Goal: Transaction & Acquisition: Download file/media

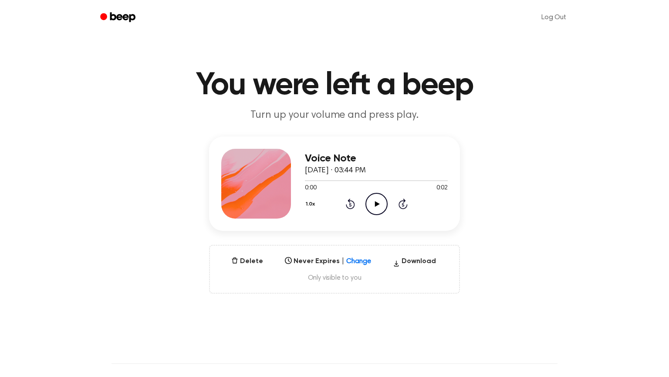
click at [564, 302] on main "You were left a beep Turn up your volume and press play. Voice Note September 3…" at bounding box center [334, 279] width 669 height 559
click at [371, 200] on icon "Play Audio" at bounding box center [377, 204] width 22 height 22
click at [372, 201] on icon "Pause Audio" at bounding box center [377, 204] width 22 height 22
click at [372, 201] on icon "Play Audio" at bounding box center [377, 204] width 22 height 22
click at [372, 201] on icon "Pause Audio" at bounding box center [377, 204] width 22 height 22
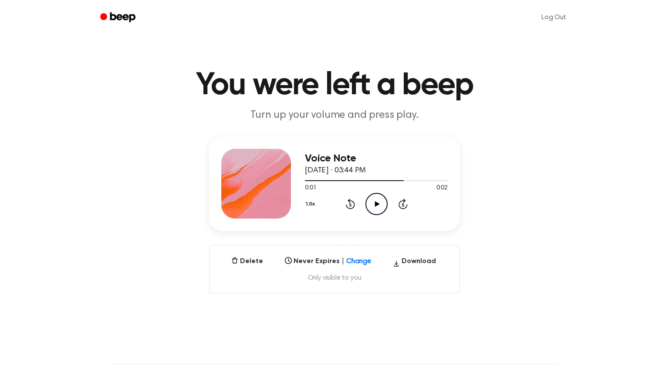
click at [349, 204] on icon "Rewind 5 seconds" at bounding box center [351, 203] width 10 height 11
click at [380, 206] on icon "Play Audio" at bounding box center [377, 204] width 22 height 22
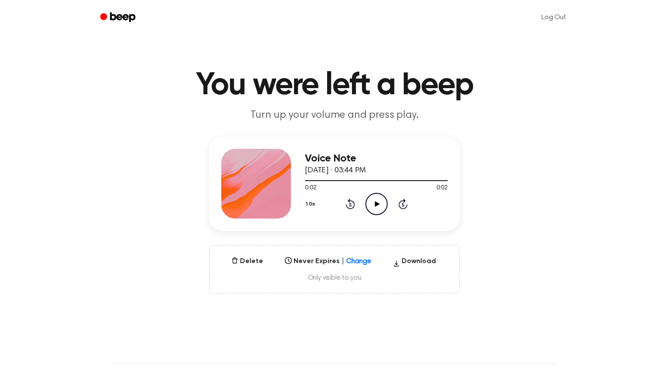
click at [383, 202] on icon "Play Audio" at bounding box center [377, 204] width 22 height 22
click at [383, 202] on icon "Pause Audio" at bounding box center [377, 204] width 22 height 22
click at [241, 263] on button "Delete" at bounding box center [247, 261] width 39 height 10
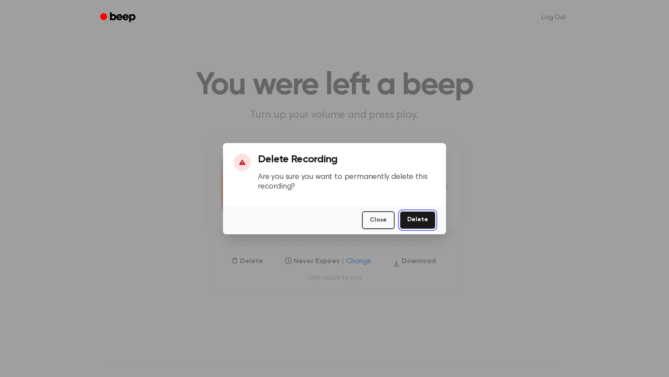
click at [419, 217] on button "Delete" at bounding box center [418, 220] width 36 height 18
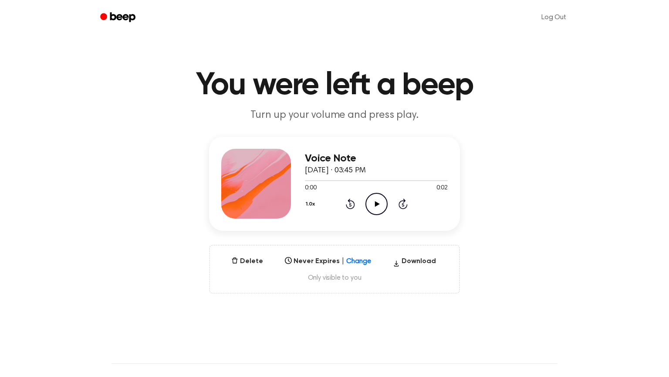
click at [371, 204] on icon "Play Audio" at bounding box center [377, 204] width 22 height 22
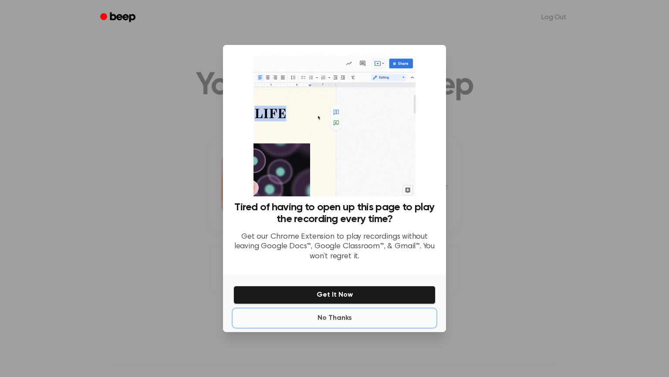
click at [332, 319] on button "No Thanks" at bounding box center [335, 317] width 202 height 17
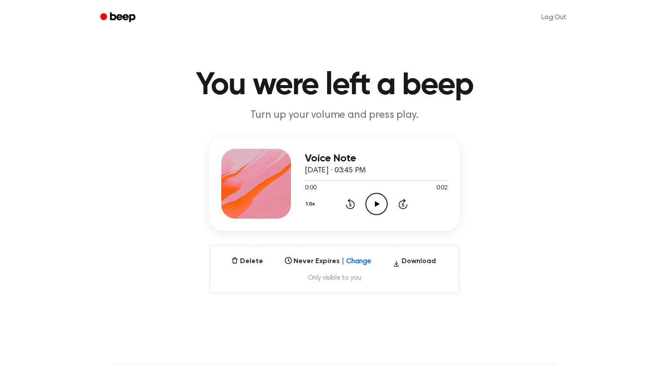
click at [377, 204] on icon at bounding box center [377, 204] width 5 height 6
click at [377, 204] on icon "Pause Audio" at bounding box center [377, 204] width 22 height 22
click at [409, 258] on button "Download" at bounding box center [415, 263] width 50 height 14
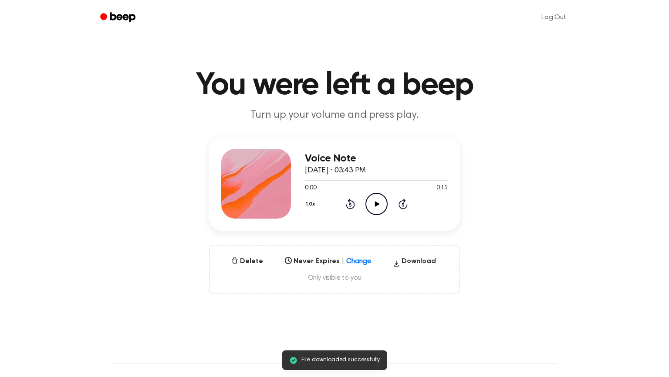
click at [373, 202] on icon "Play Audio" at bounding box center [377, 204] width 22 height 22
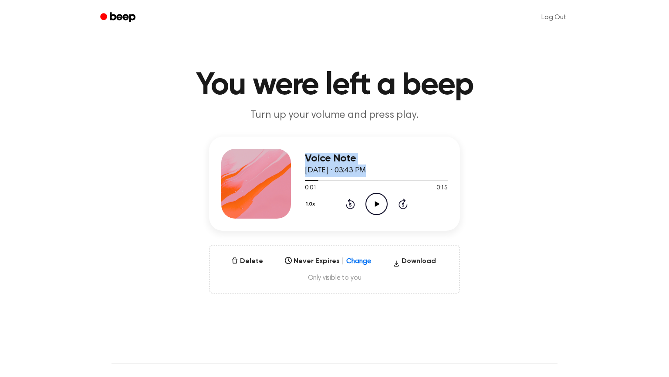
drag, startPoint x: 317, startPoint y: 179, endPoint x: 284, endPoint y: 180, distance: 32.7
click at [284, 180] on div "Voice Note [DATE] · 03:43 PM 0:01 0:15 Your browser does not support the [objec…" at bounding box center [334, 183] width 251 height 94
click at [315, 181] on span at bounding box center [315, 180] width 7 height 7
drag, startPoint x: 315, startPoint y: 181, endPoint x: 304, endPoint y: 182, distance: 10.5
click at [304, 182] on div "Voice Note [DATE] · 03:43 PM 0:01 0:15 Your browser does not support the [objec…" at bounding box center [334, 183] width 251 height 94
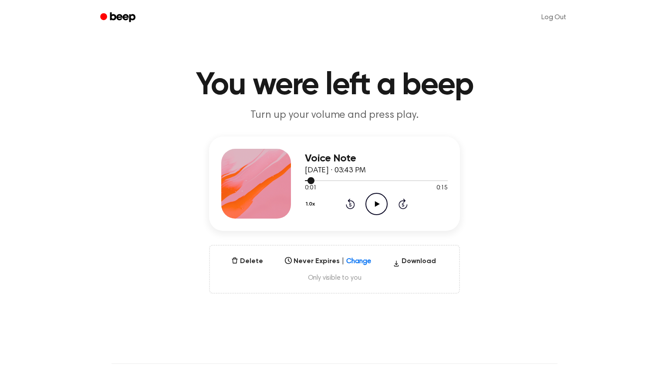
click at [305, 180] on div at bounding box center [310, 180] width 10 height 1
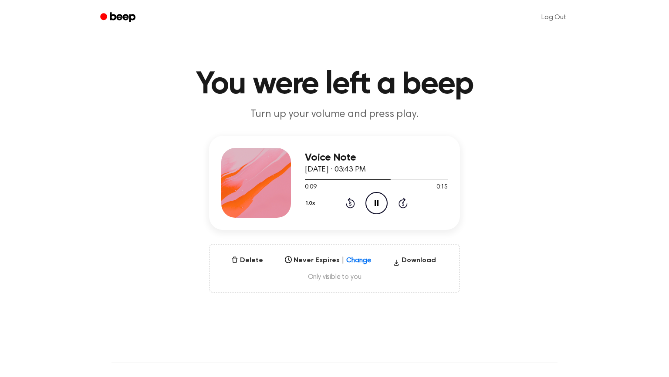
scroll to position [2, 0]
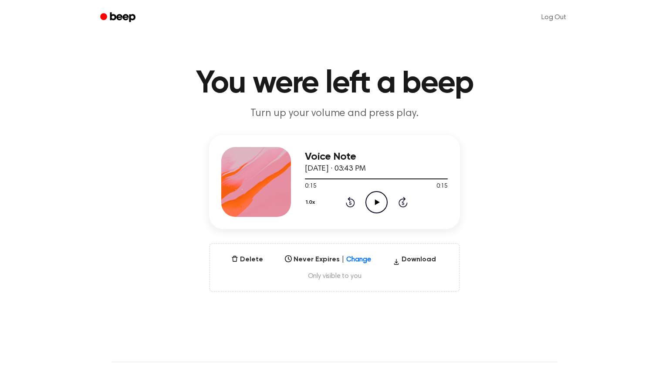
click at [350, 199] on icon at bounding box center [350, 202] width 9 height 10
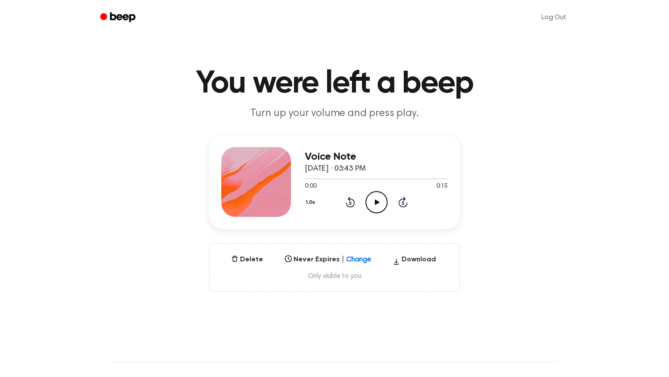
click at [377, 203] on icon at bounding box center [377, 202] width 5 height 6
click at [377, 203] on icon at bounding box center [377, 202] width 4 height 6
click at [531, 331] on main "You were left a beep Turn up your volume and press play. Voice Note [DATE] · 03…" at bounding box center [334, 277] width 669 height 559
